Goal: Find specific page/section: Find specific page/section

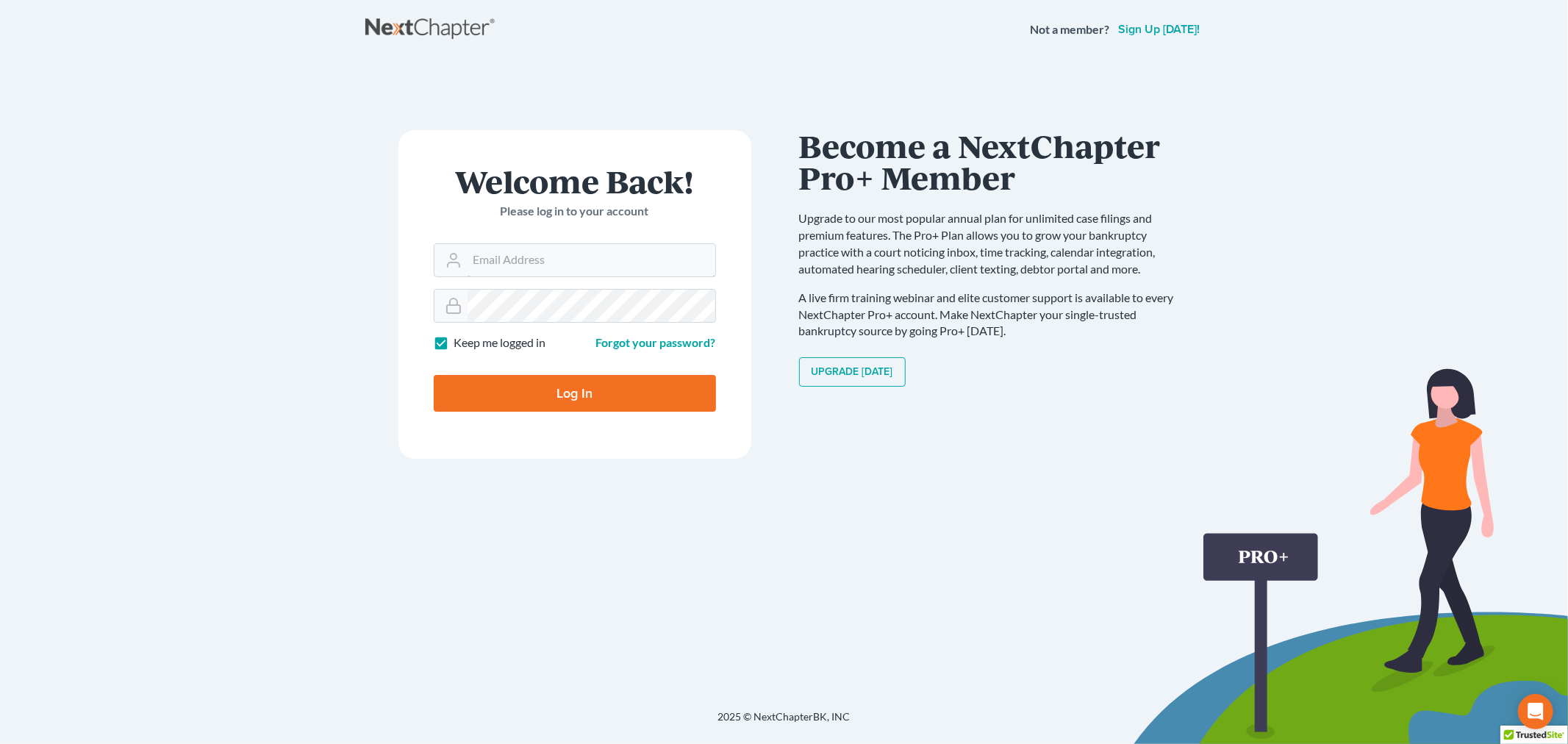
type input "[EMAIL_ADDRESS][DOMAIN_NAME]"
click at [556, 393] on input "Log In" at bounding box center [574, 393] width 282 height 37
type input "Thinking..."
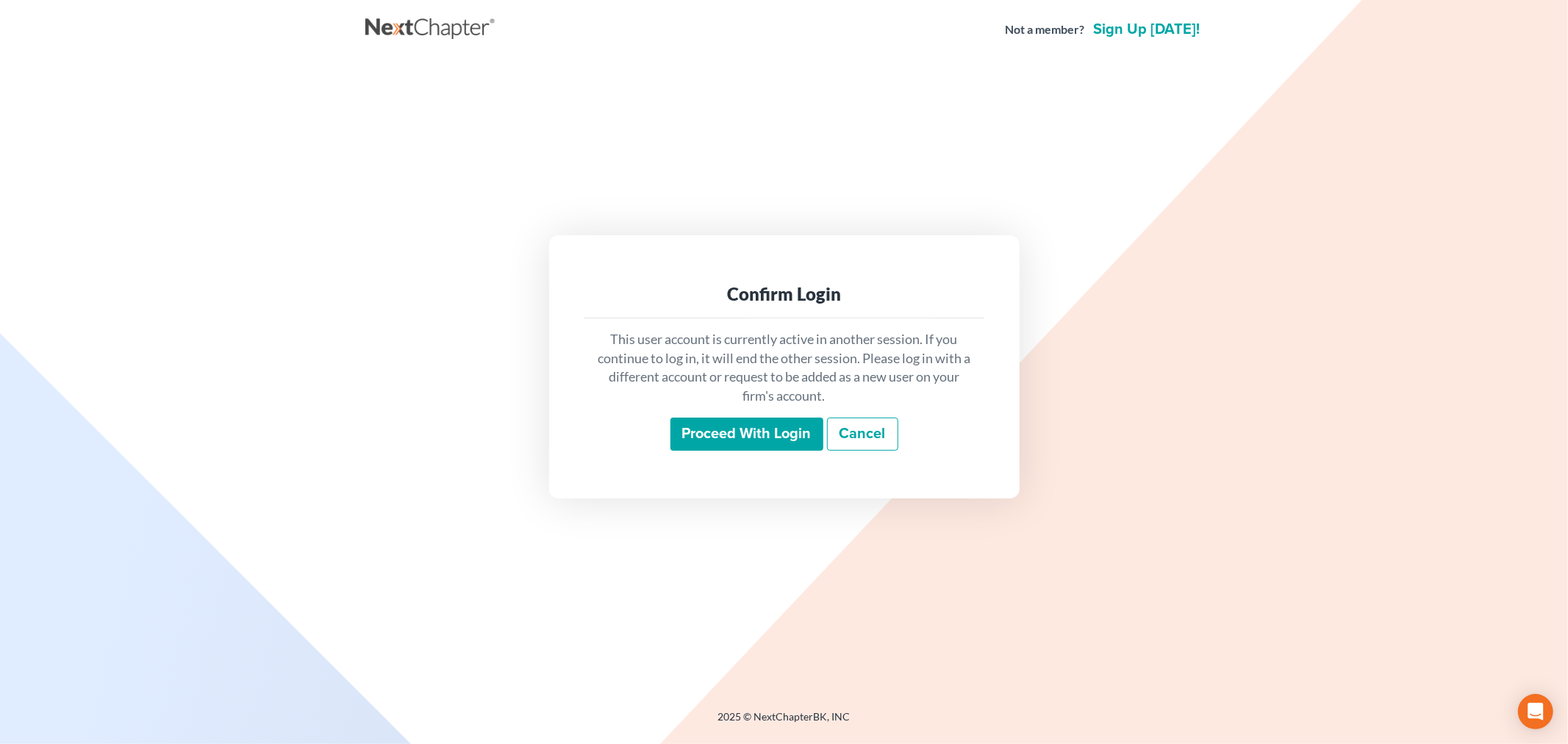
click at [750, 422] on input "Proceed with login" at bounding box center [747, 435] width 153 height 34
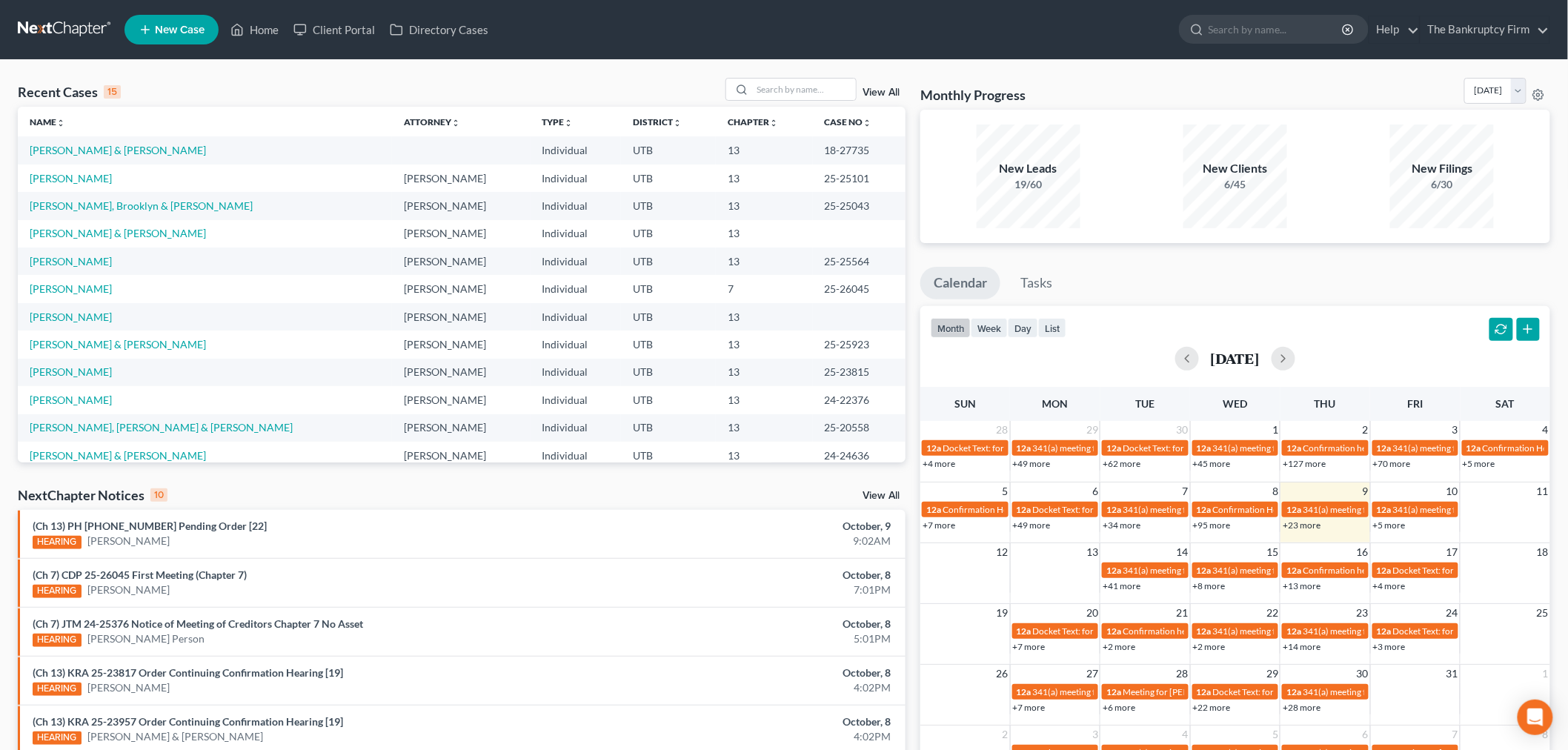
click at [888, 89] on link "View All" at bounding box center [881, 92] width 37 height 10
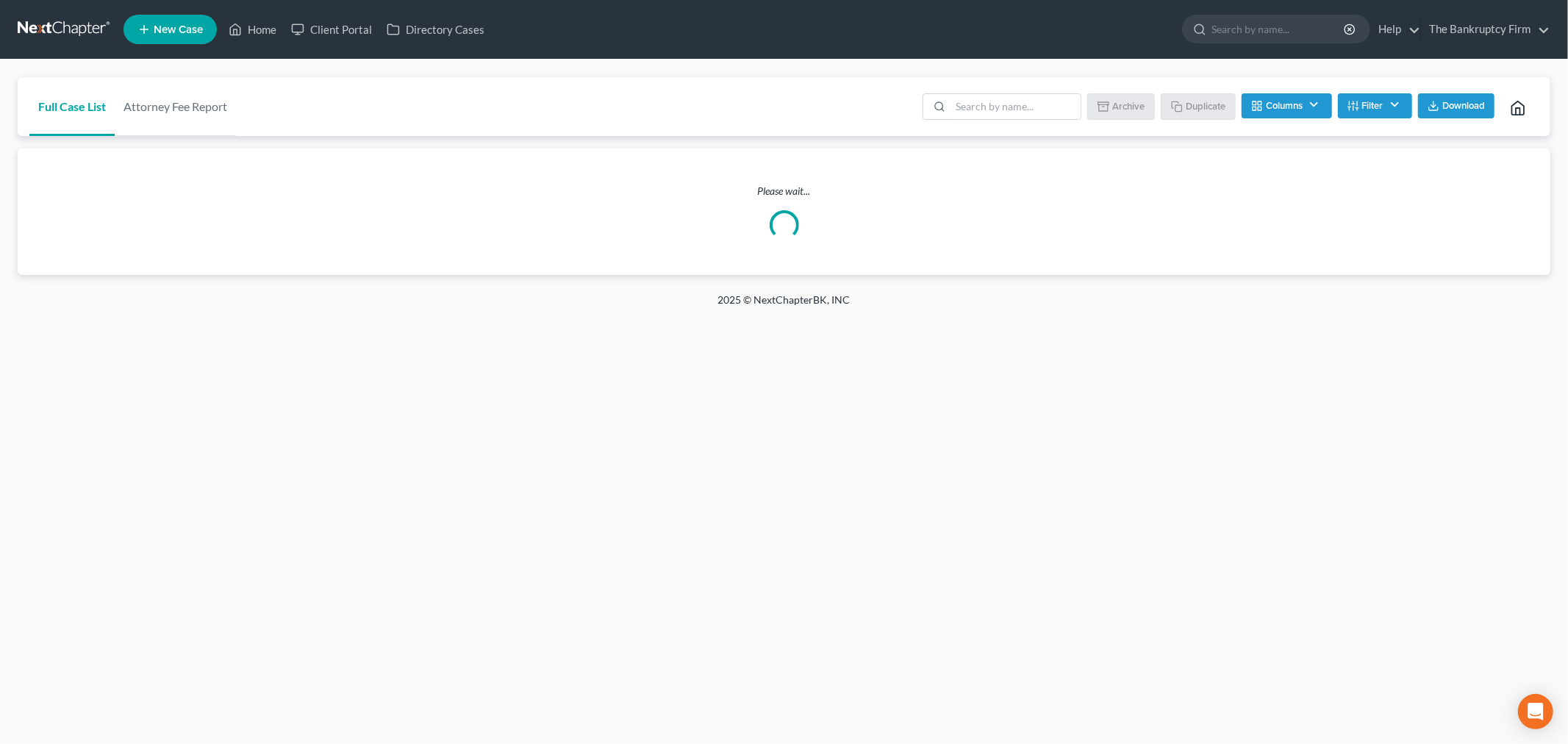
click at [952, 89] on div "Batch Download Archive Un-archive Duplicate Columns Attorney Case Number Area O…" at bounding box center [1226, 107] width 625 height 58
click at [959, 99] on input "search" at bounding box center [1015, 107] width 130 height 25
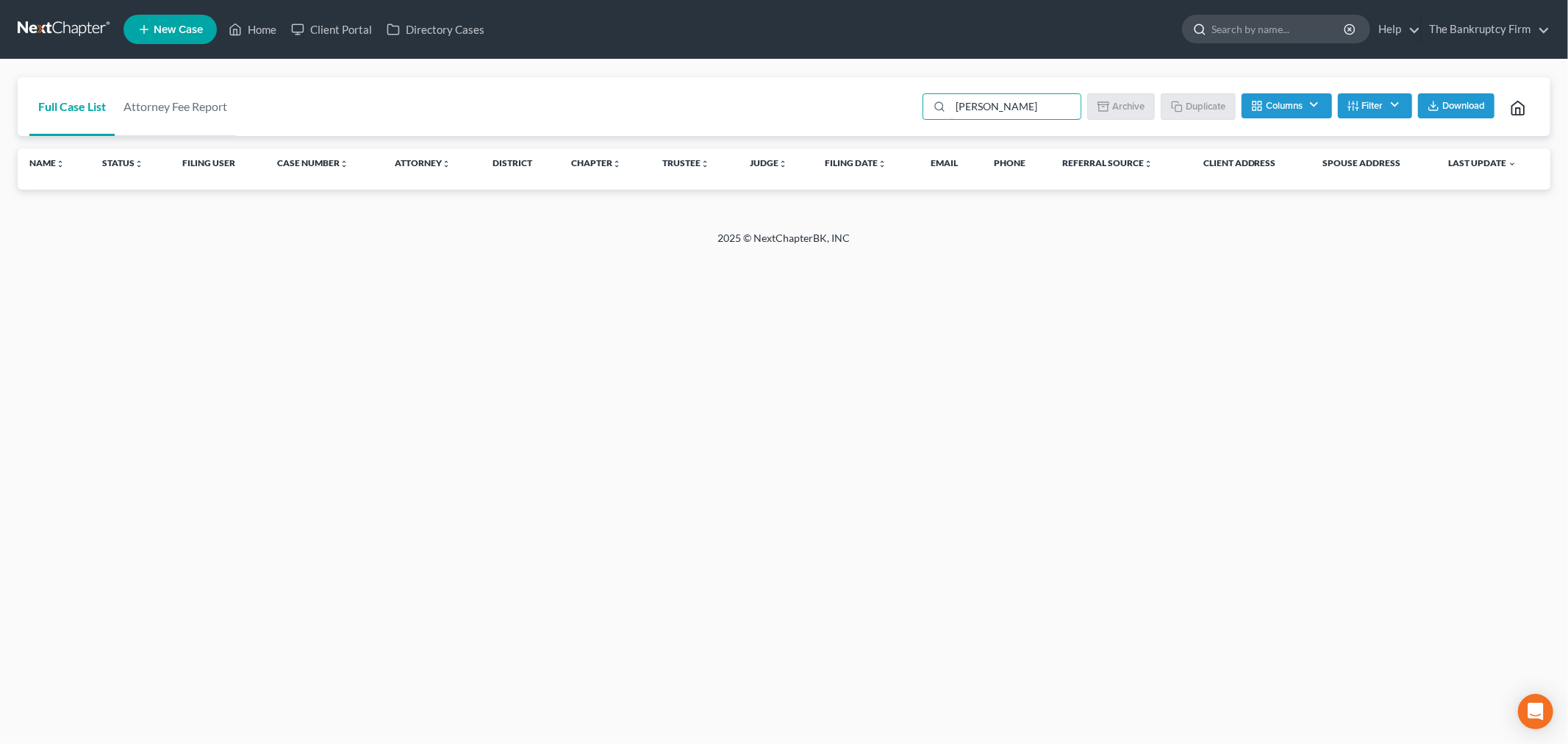
type input "brad phill"
click at [1264, 25] on input "search" at bounding box center [1279, 28] width 135 height 27
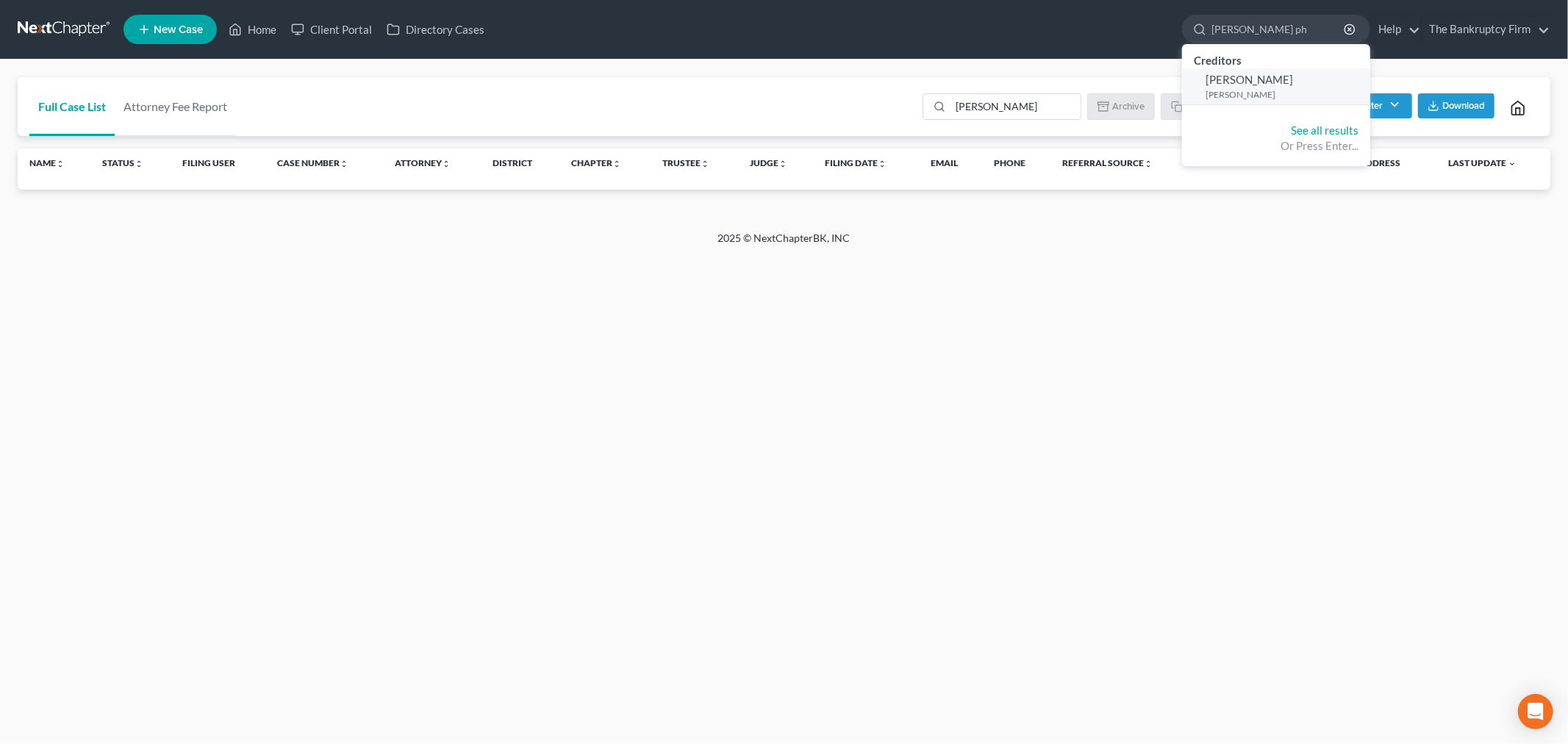
type input "Brad ph"
click at [1247, 78] on span "Brandon Phillips" at bounding box center [1249, 79] width 88 height 13
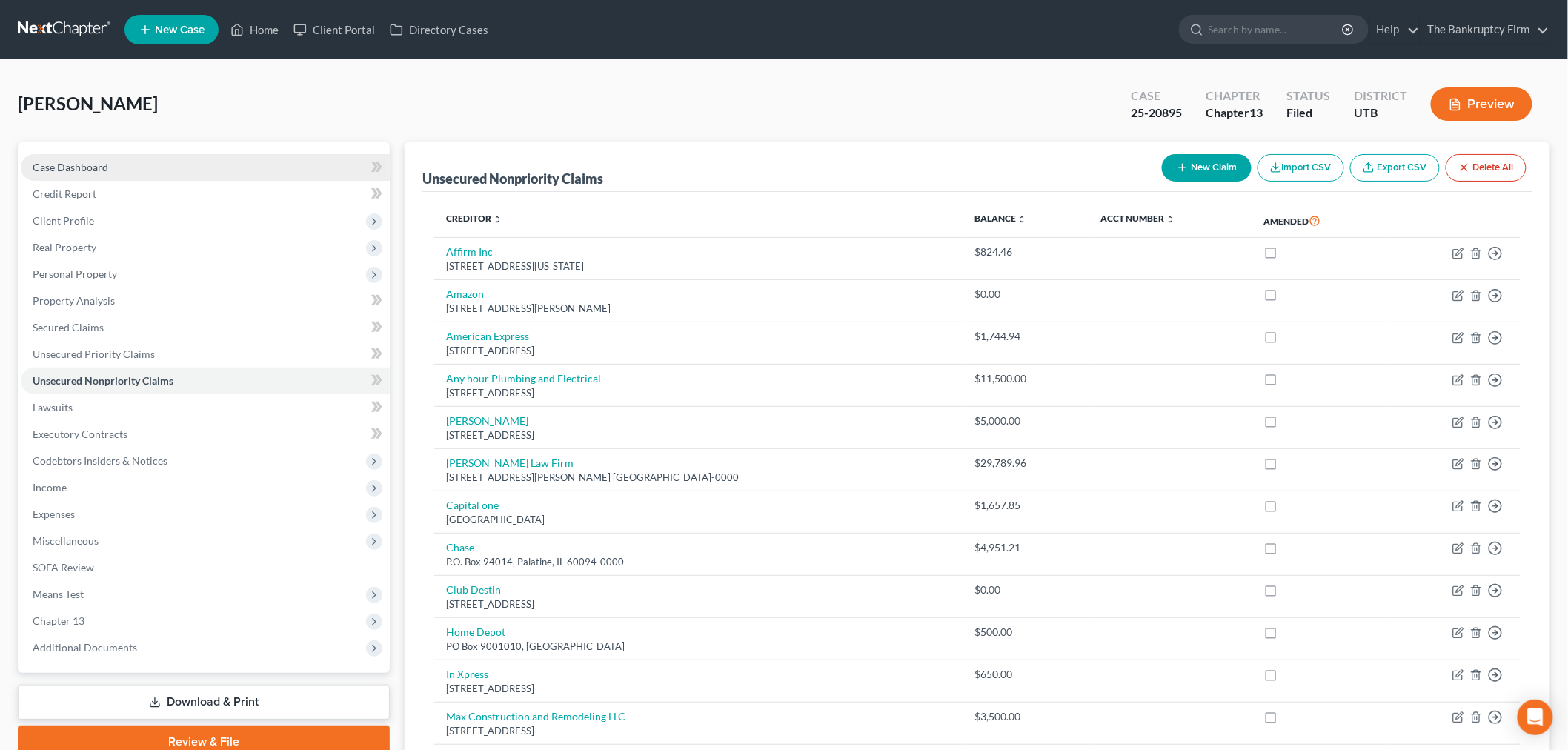
click at [139, 167] on link "Case Dashboard" at bounding box center [205, 167] width 369 height 27
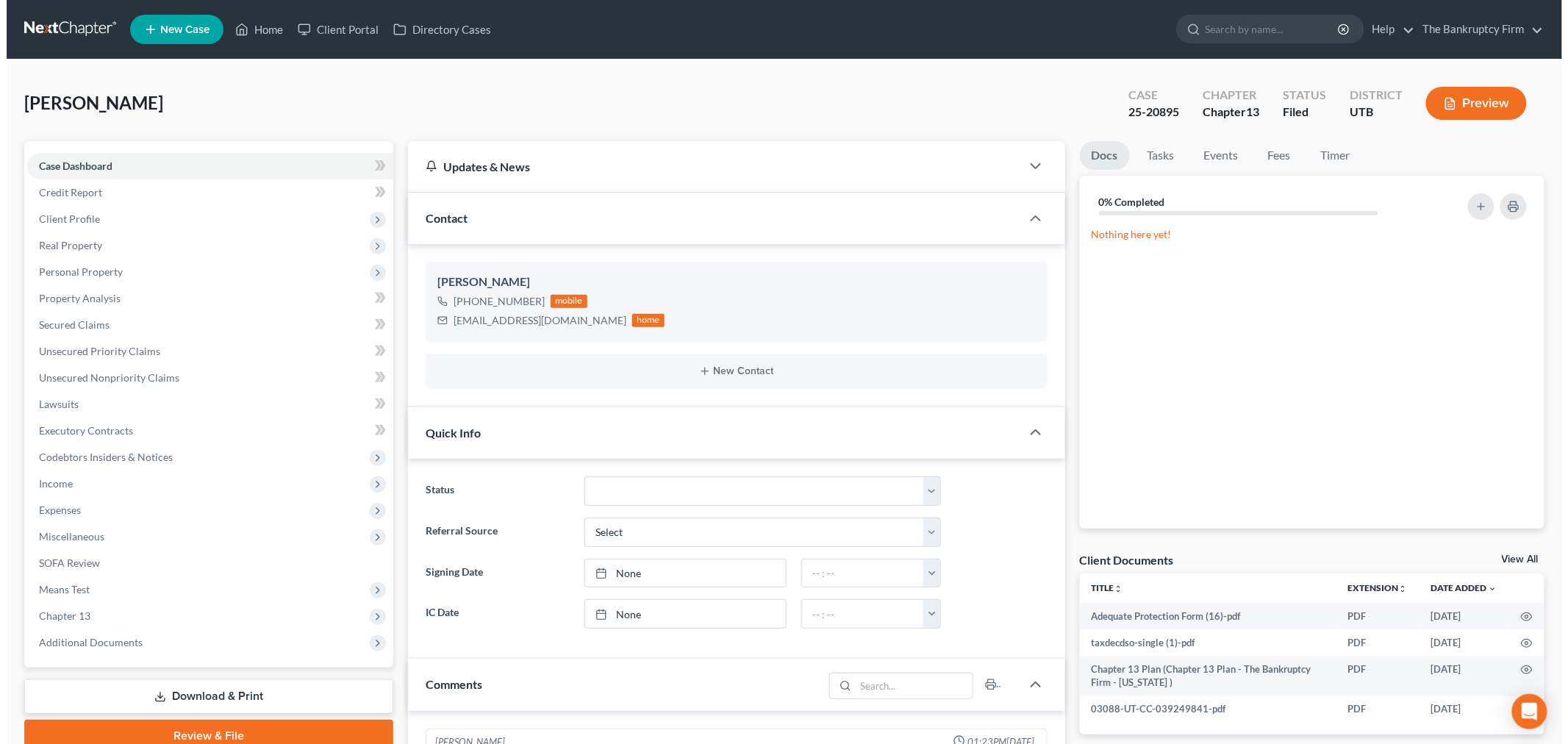
scroll to position [115, 0]
click at [1222, 25] on input "search" at bounding box center [1266, 28] width 135 height 27
type input "brad phillips"
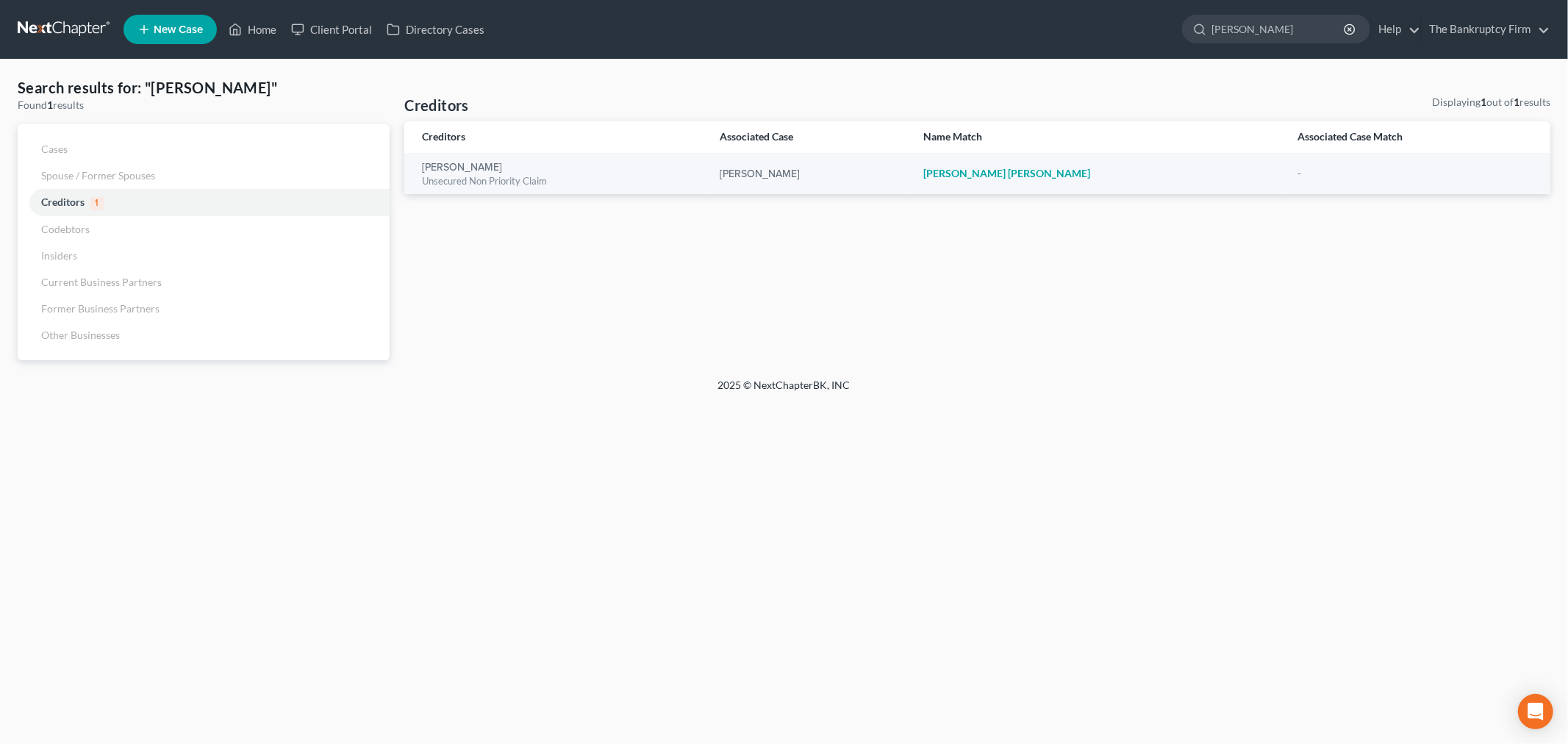
click at [809, 102] on div "Creditors Displaying 1 out of 1 results" at bounding box center [978, 108] width 1147 height 26
click at [664, 282] on div "Creditors Displaying 1 out of 1 results Creditors Associated Case Name Match As…" at bounding box center [977, 228] width 1161 height 266
